Goal: Communication & Community: Answer question/provide support

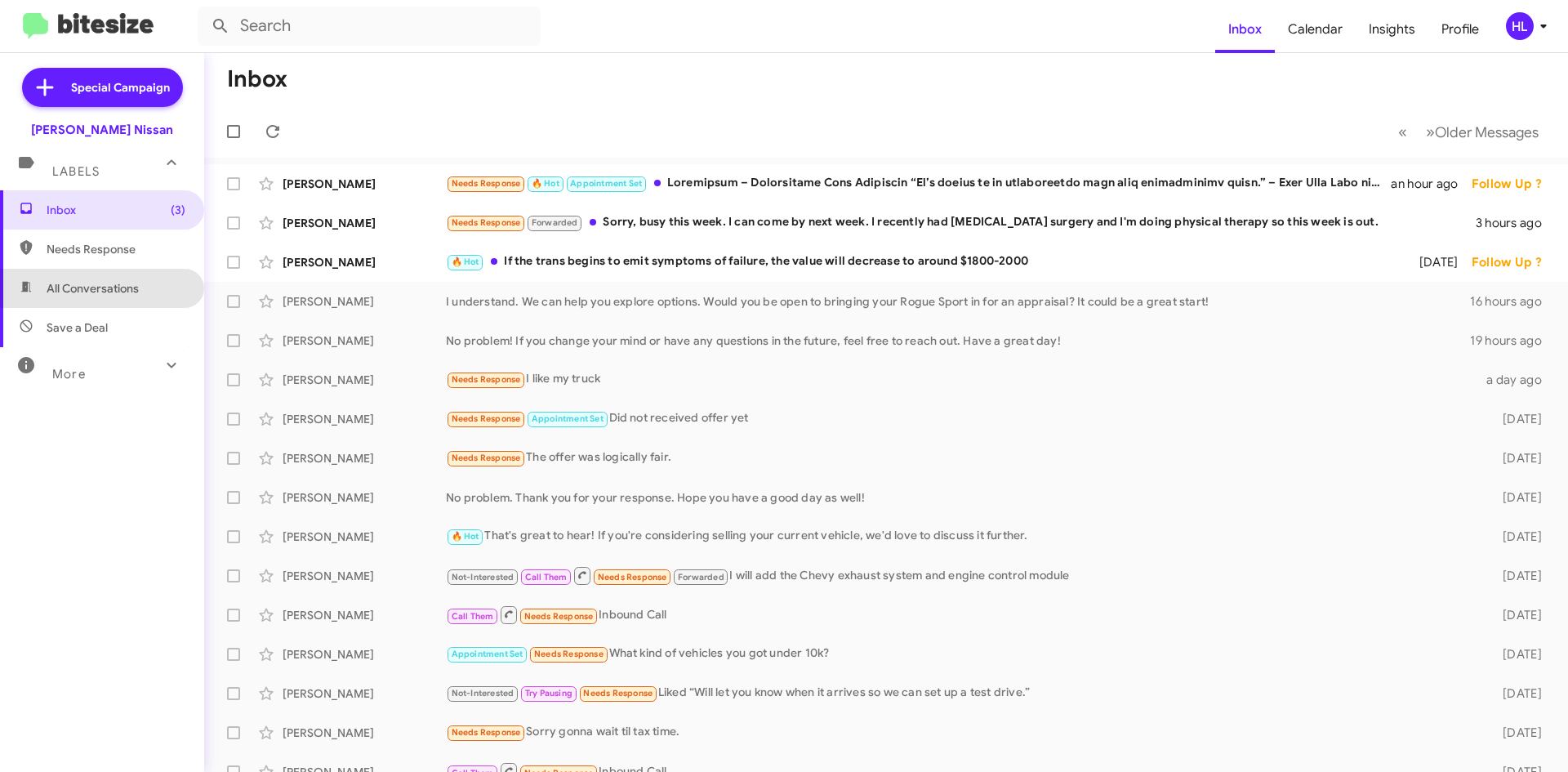
click at [116, 296] on span "All Conversations" at bounding box center [102, 288] width 204 height 39
type input "in:all-conversations"
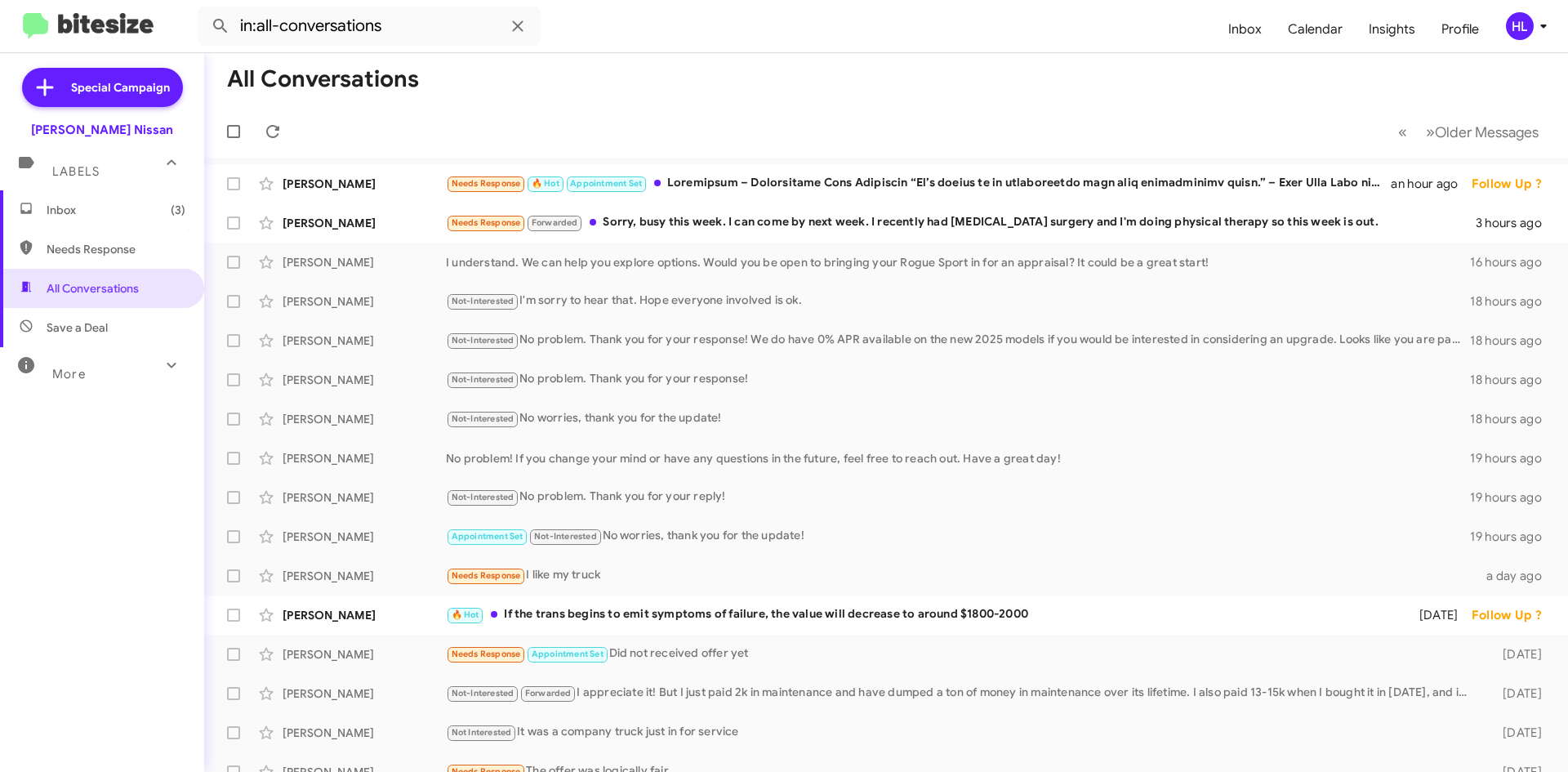
click at [105, 33] on img at bounding box center [88, 26] width 130 height 27
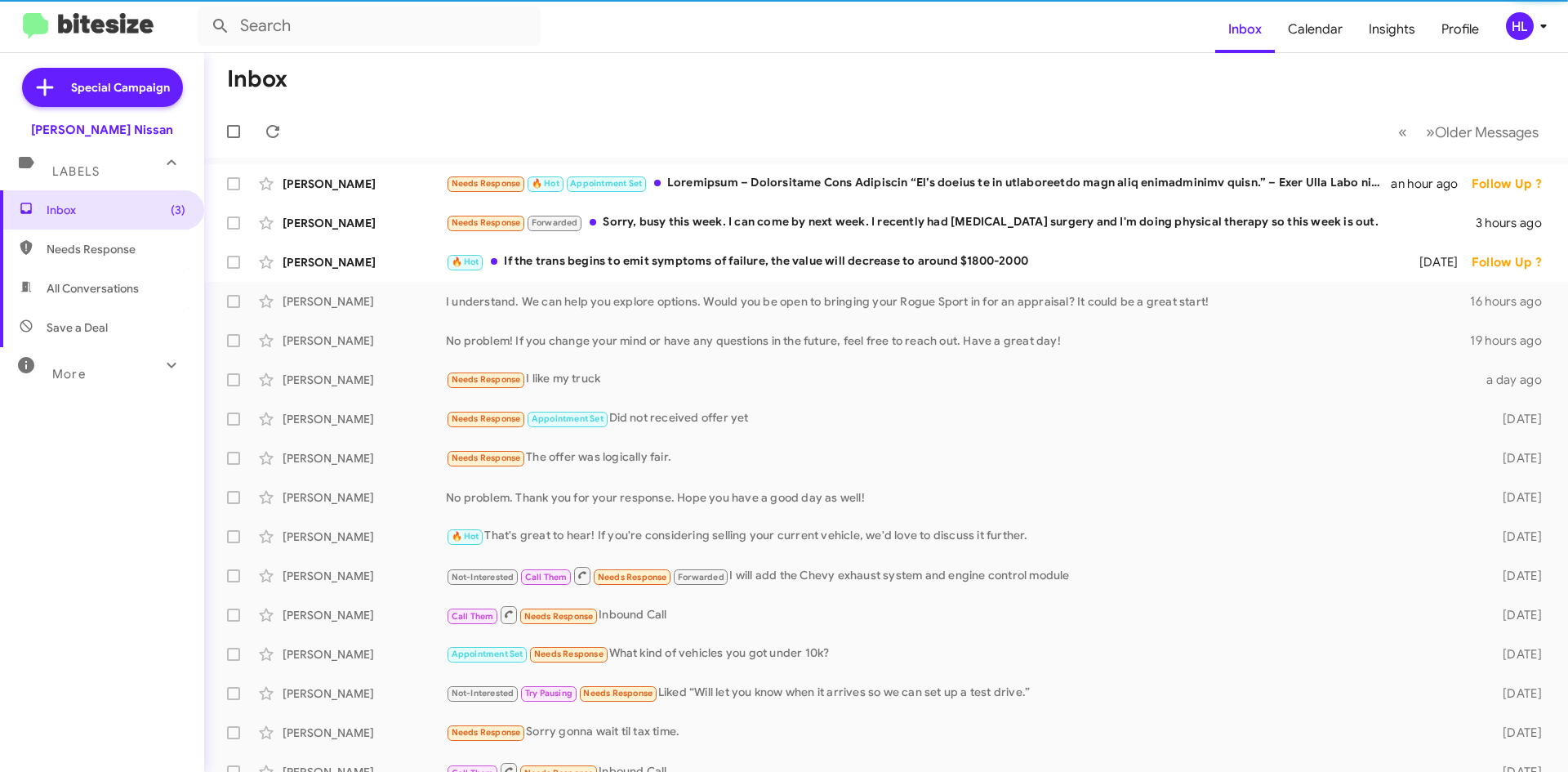
click at [119, 281] on span "All Conversations" at bounding box center [93, 288] width 92 height 17
type input "in:all-conversations"
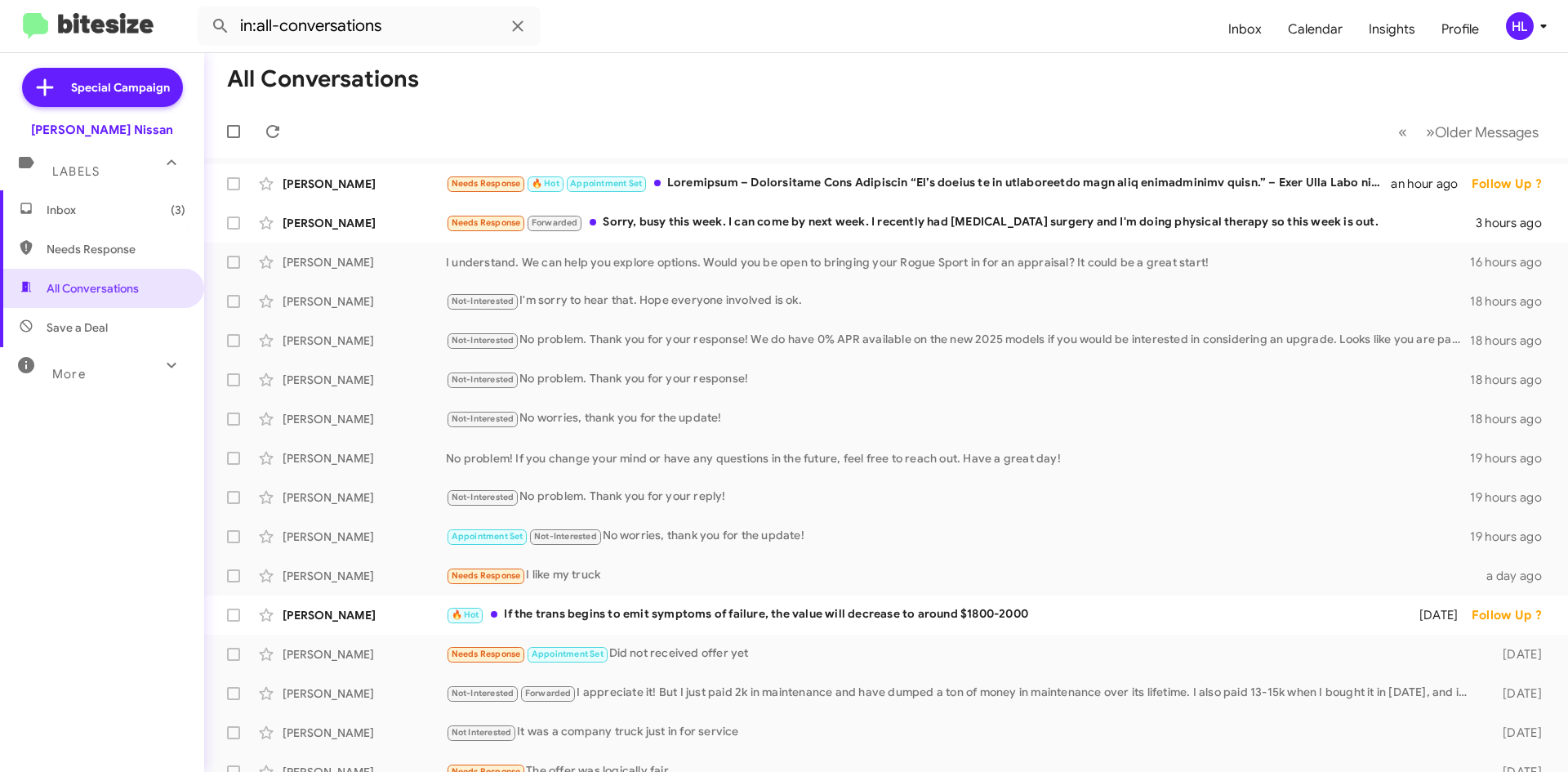
click at [148, 43] on mat-toolbar "in:all-conversations Inbox Calendar Insights Profile HL" at bounding box center [784, 26] width 1568 height 52
click at [137, 31] on img at bounding box center [88, 26] width 130 height 27
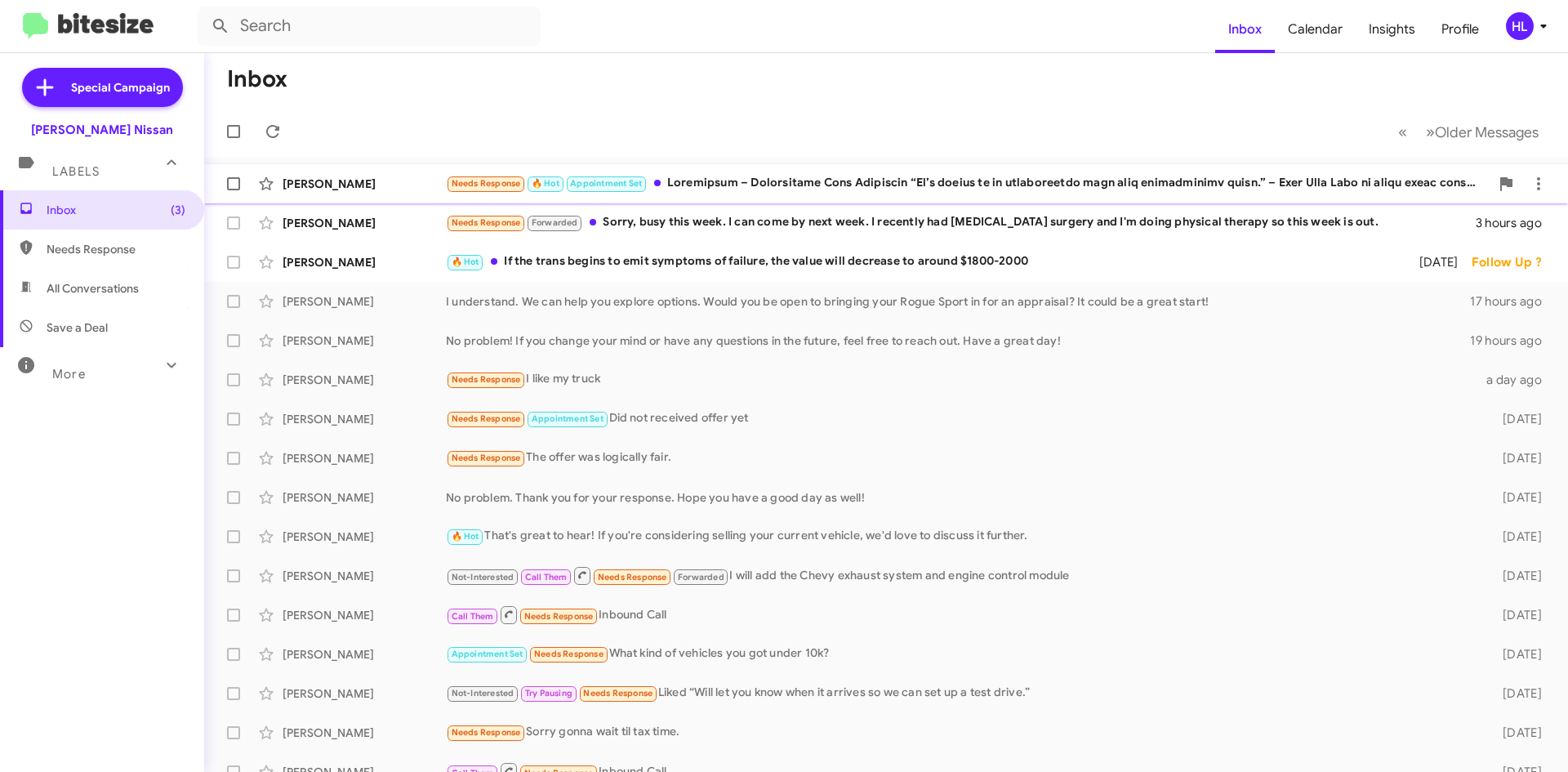
click at [420, 176] on div "[PERSON_NAME]" at bounding box center [364, 183] width 163 height 17
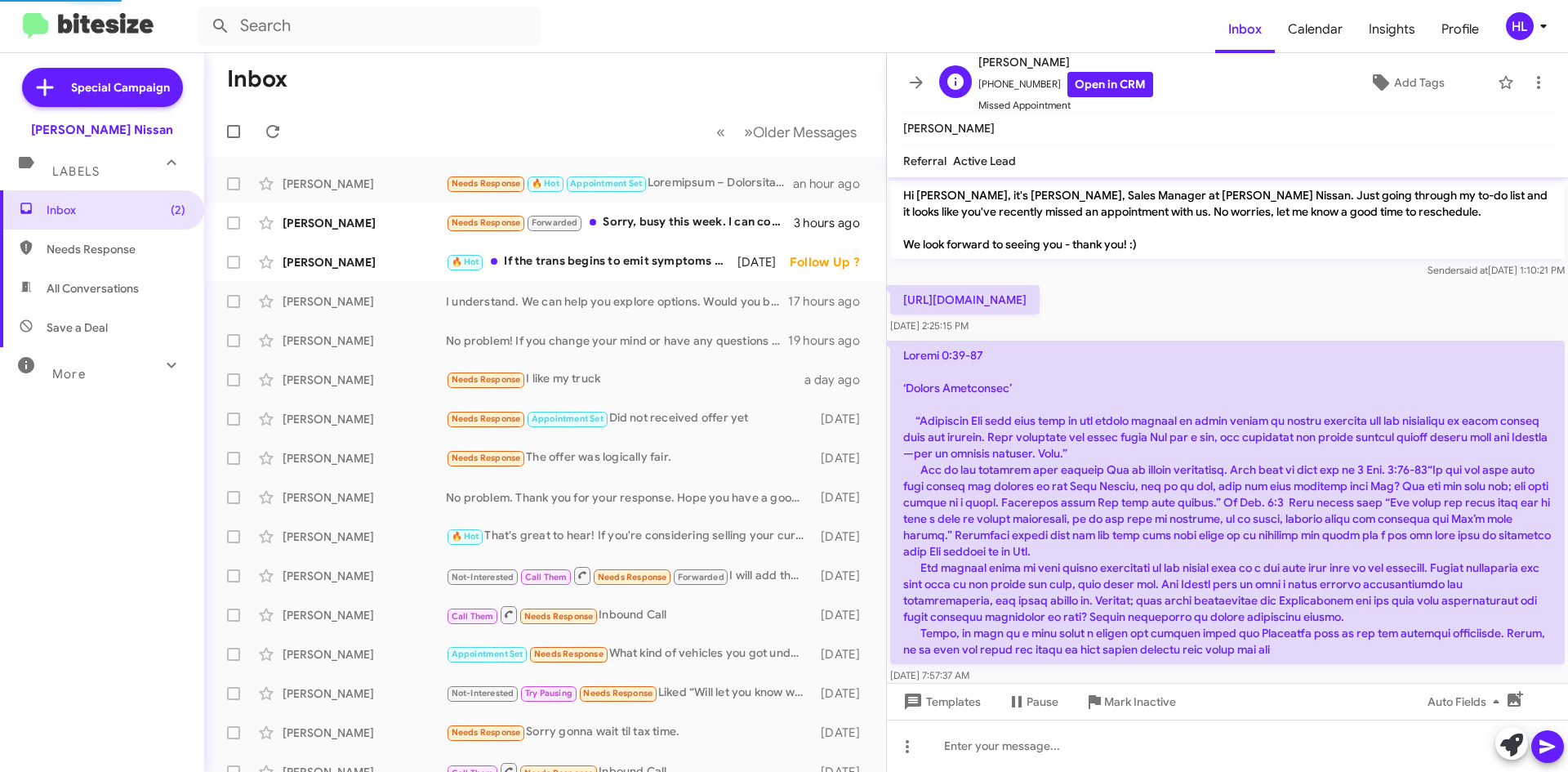
scroll to position [779, 0]
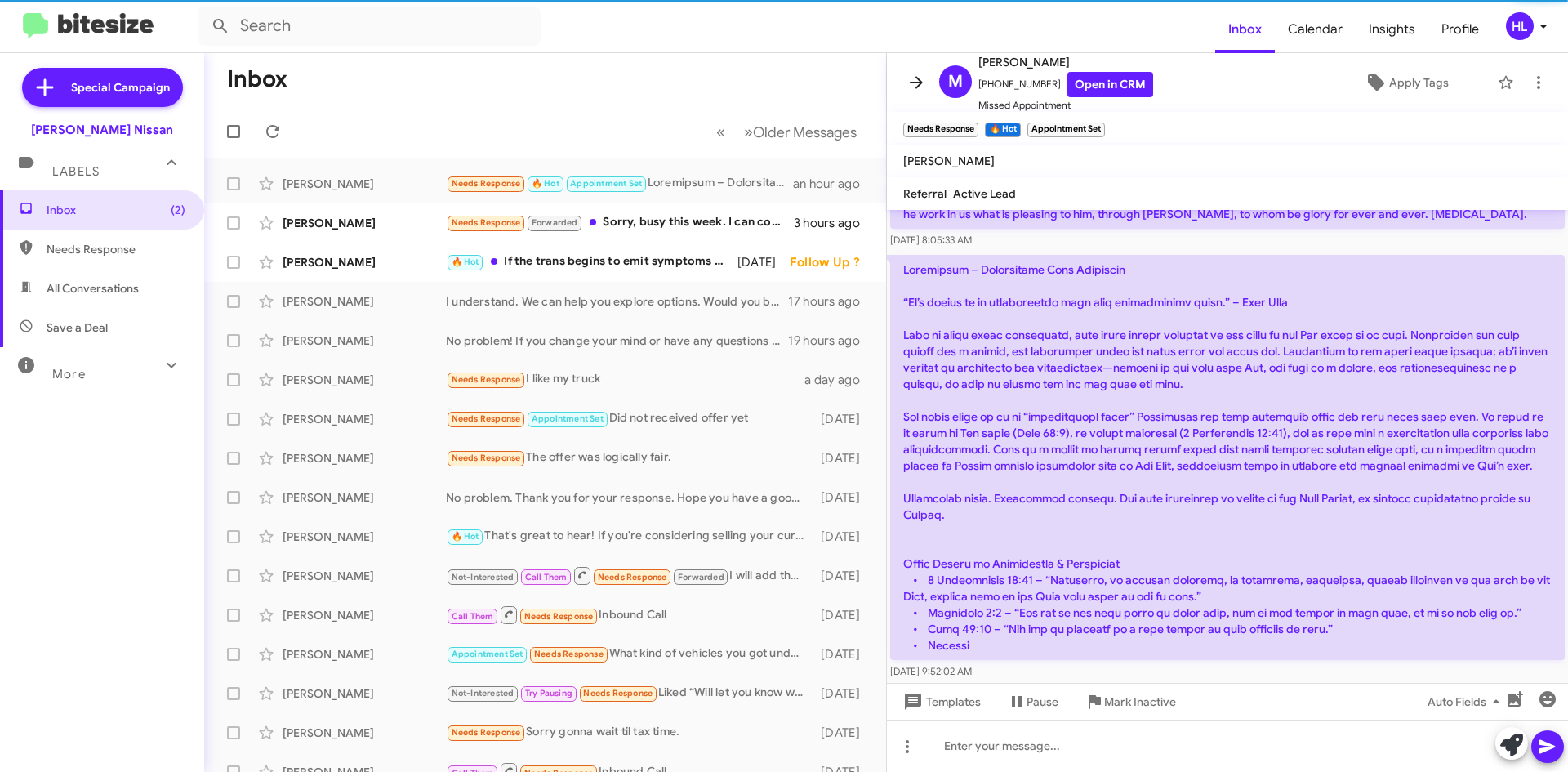
click at [919, 80] on icon at bounding box center [916, 82] width 13 height 12
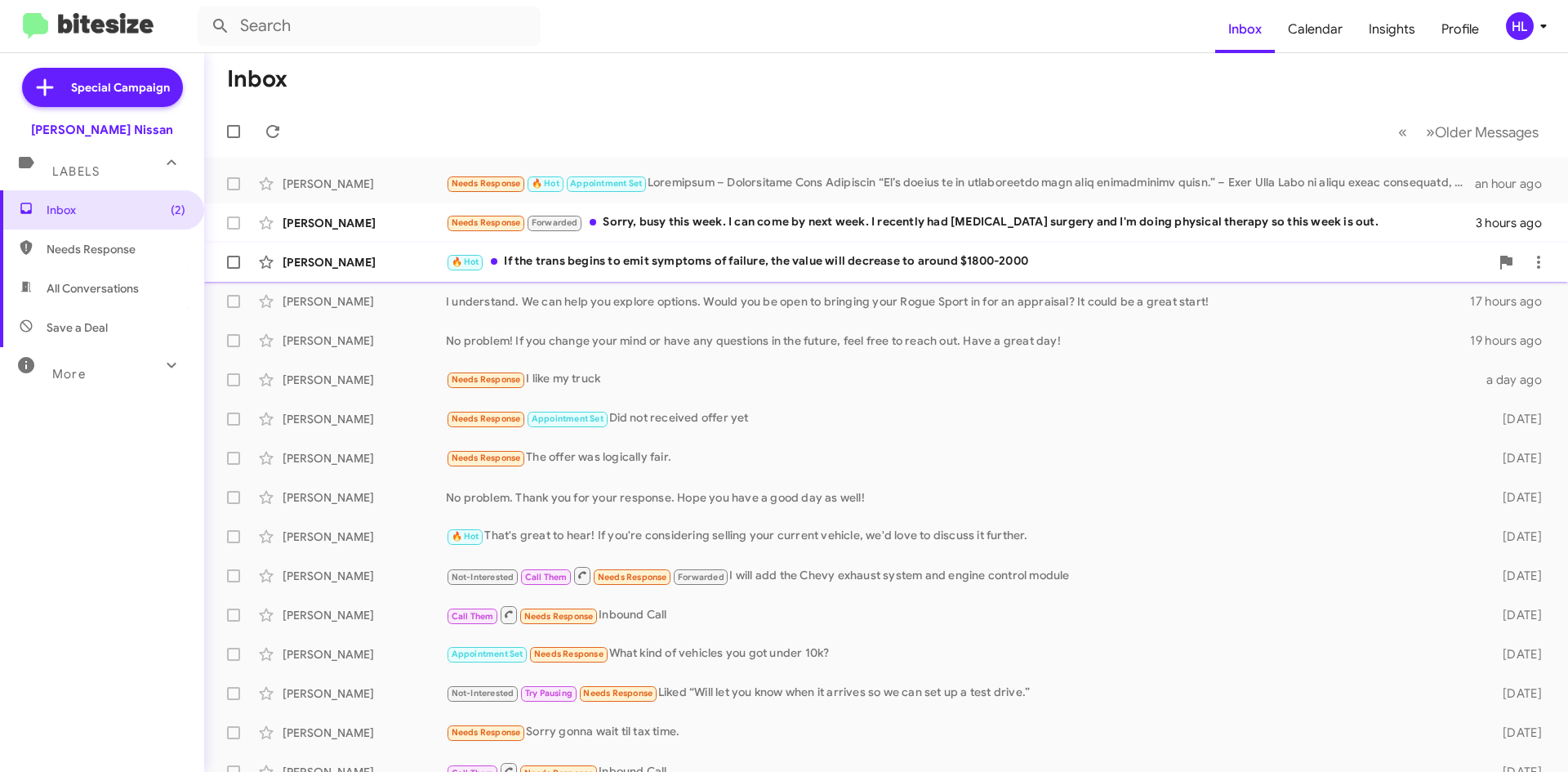
click at [399, 268] on div "[PERSON_NAME]" at bounding box center [364, 262] width 163 height 17
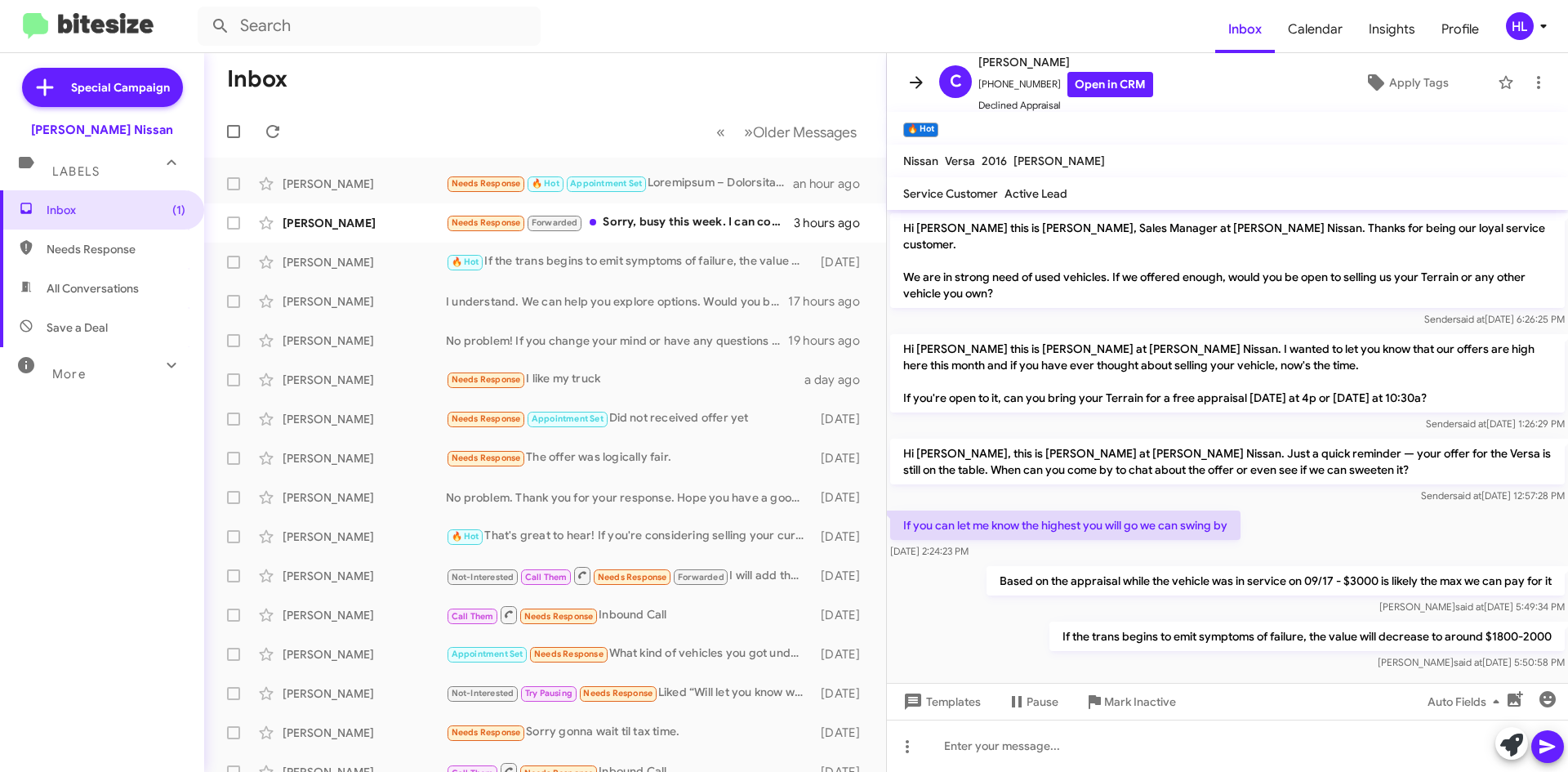
click at [907, 73] on icon at bounding box center [916, 83] width 20 height 20
